Goal: Obtain resource: Download file/media

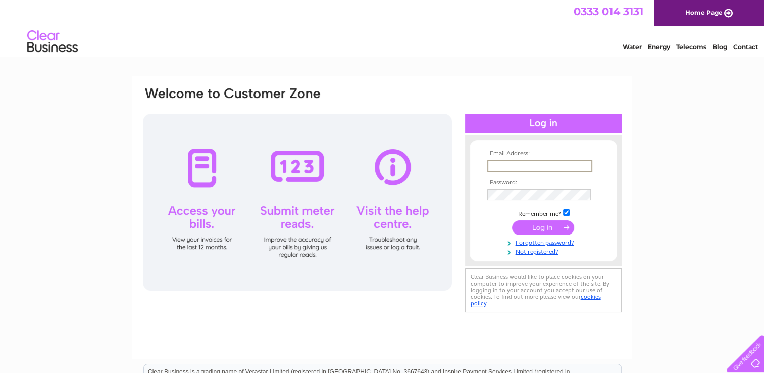
type input "[EMAIL_ADDRESS][PERSON_NAME][DOMAIN_NAME]"
click at [541, 227] on input "submit" at bounding box center [543, 226] width 62 height 14
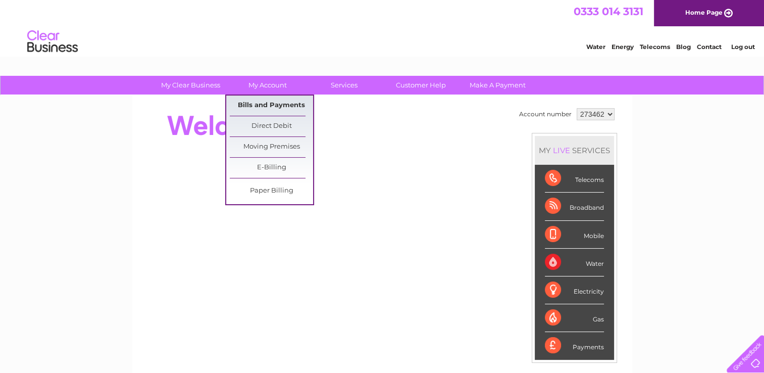
click at [257, 101] on link "Bills and Payments" at bounding box center [271, 105] width 83 height 20
click at [261, 106] on link "Bills and Payments" at bounding box center [271, 105] width 83 height 20
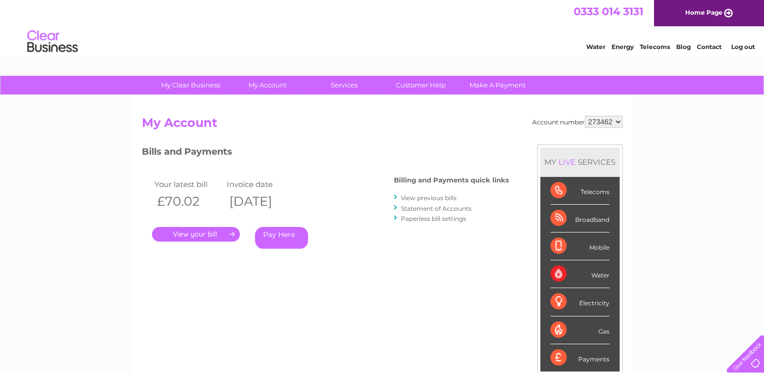
click at [230, 235] on link "." at bounding box center [196, 234] width 88 height 15
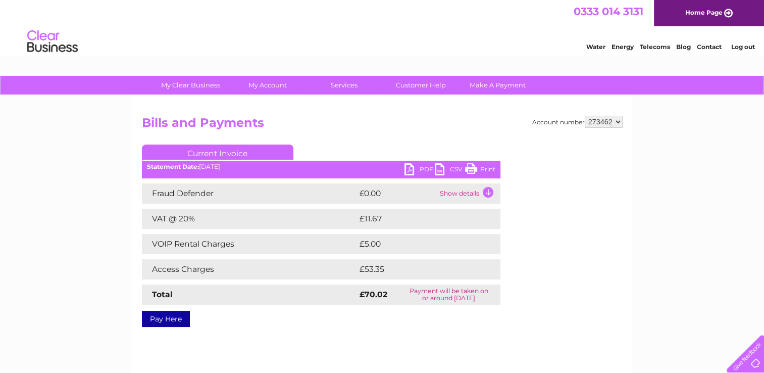
click at [410, 166] on link "PDF" at bounding box center [419, 170] width 30 height 15
click at [411, 169] on link "PDF" at bounding box center [419, 170] width 30 height 15
click at [410, 171] on link "PDF" at bounding box center [419, 170] width 30 height 15
